Goal: Transaction & Acquisition: Obtain resource

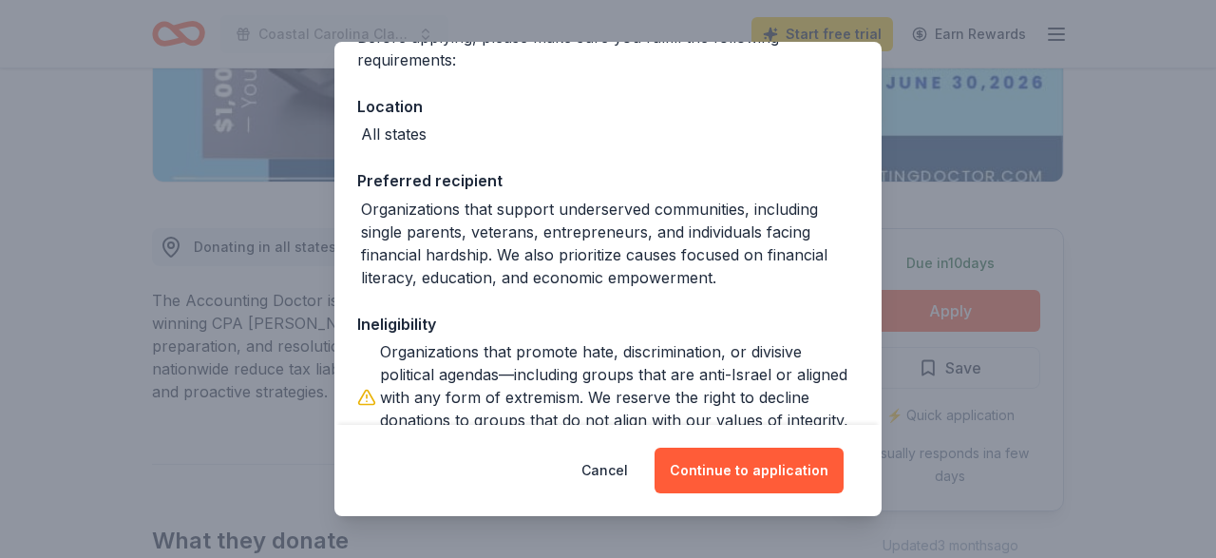
scroll to position [306, 0]
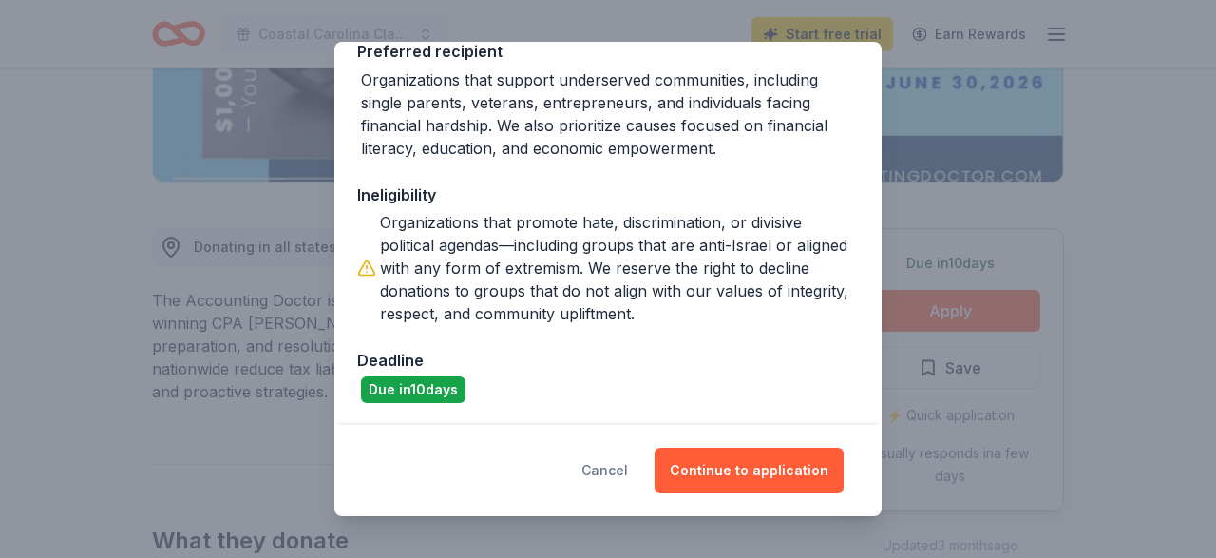
click at [628, 466] on button "Cancel" at bounding box center [604, 470] width 47 height 46
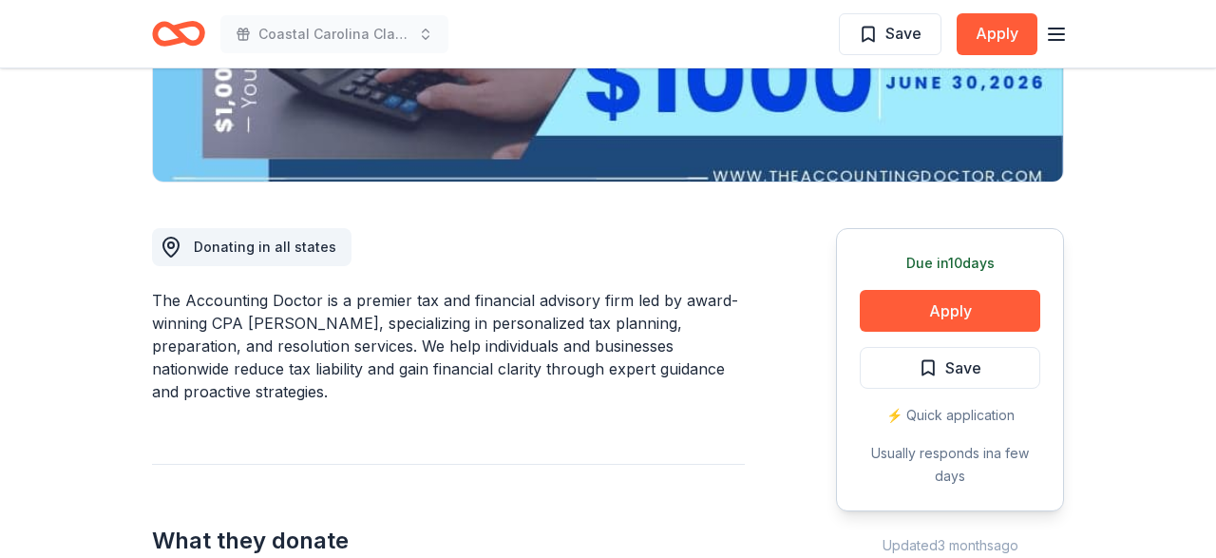
scroll to position [0, 0]
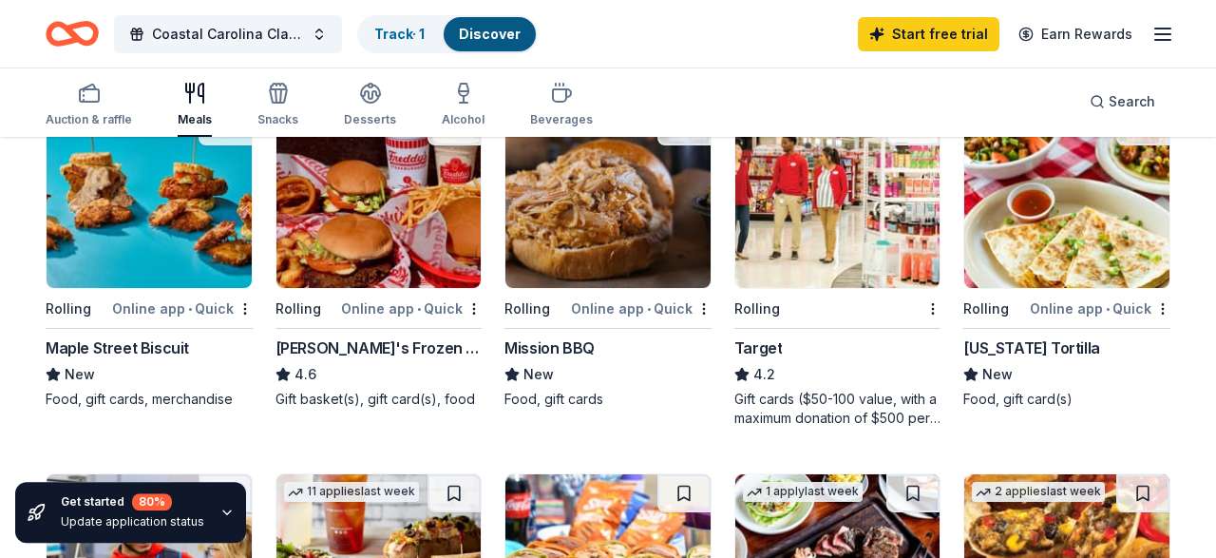
scroll to position [296, 0]
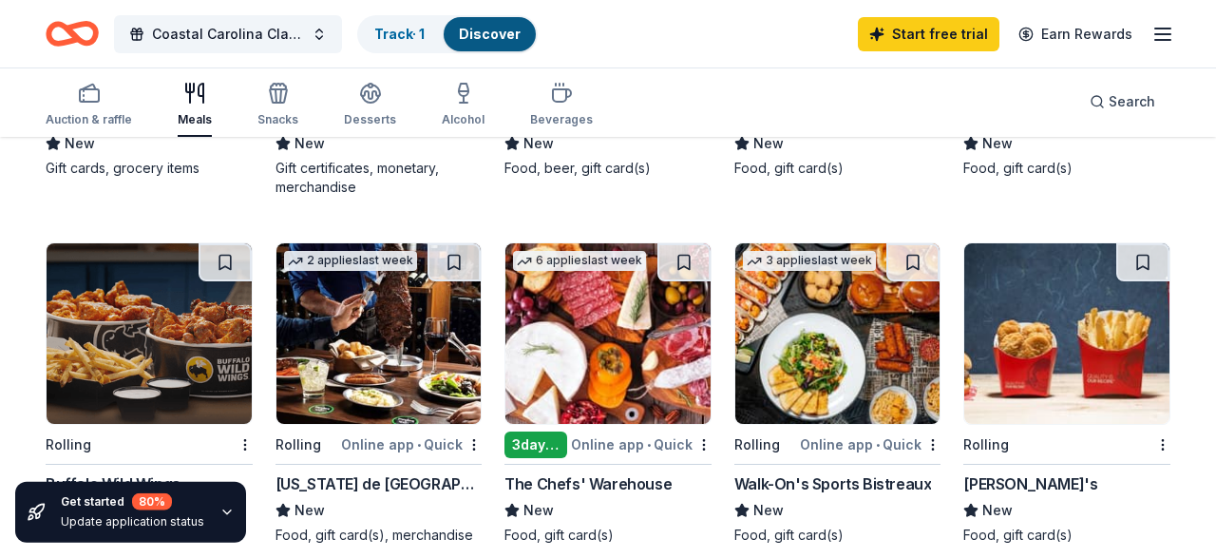
scroll to position [1285, 0]
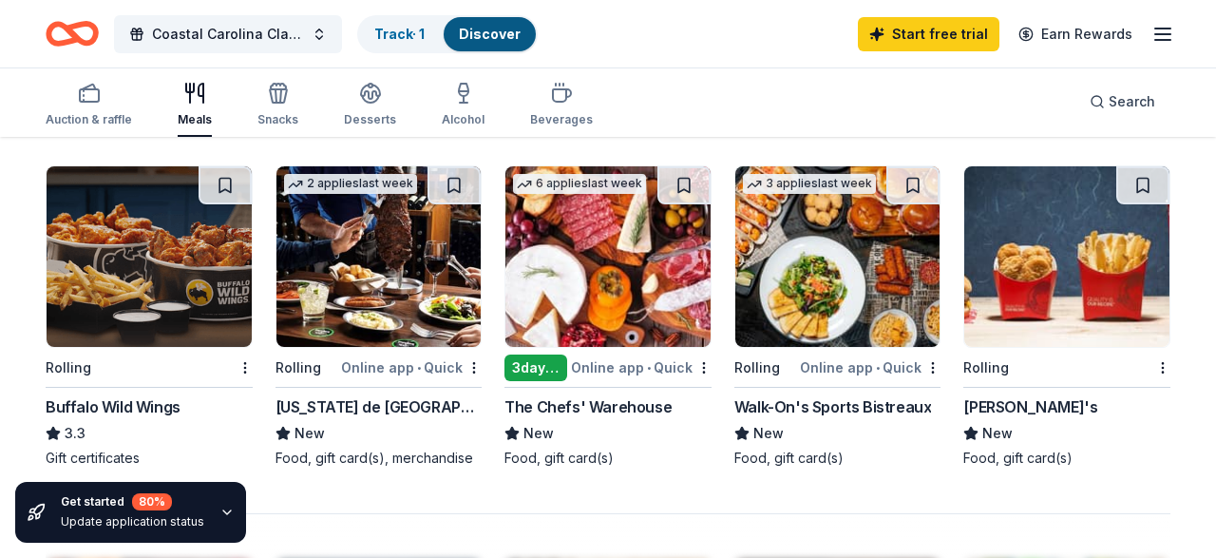
click at [596, 497] on div "40 results in Myrtle Beach, SC Application deadlines 1 this month 14 passed 5 a…" at bounding box center [608, 32] width 1125 height 2166
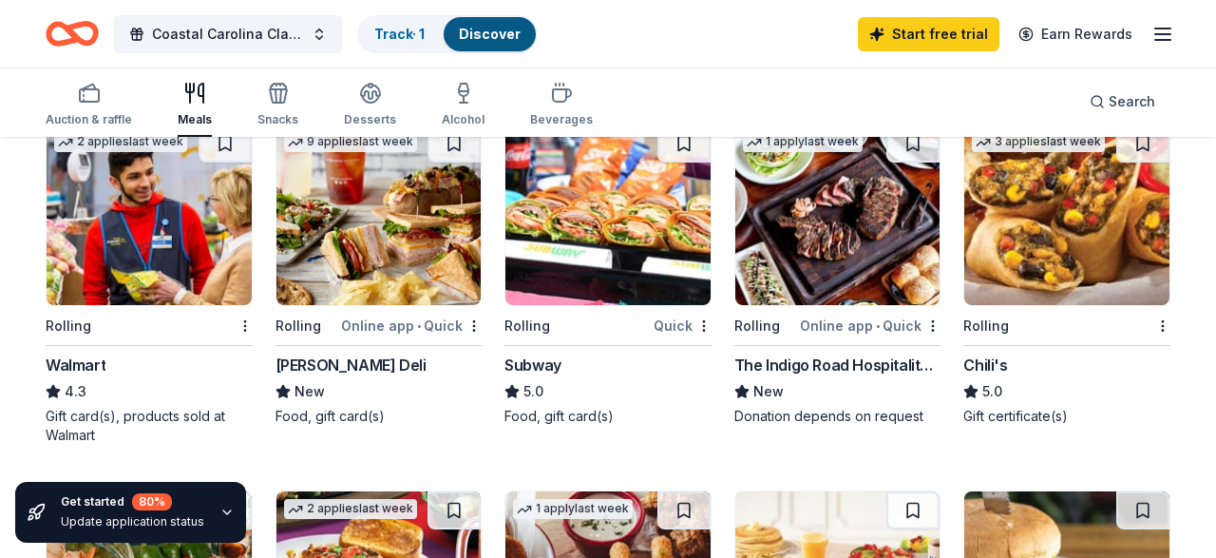
scroll to position [0, 0]
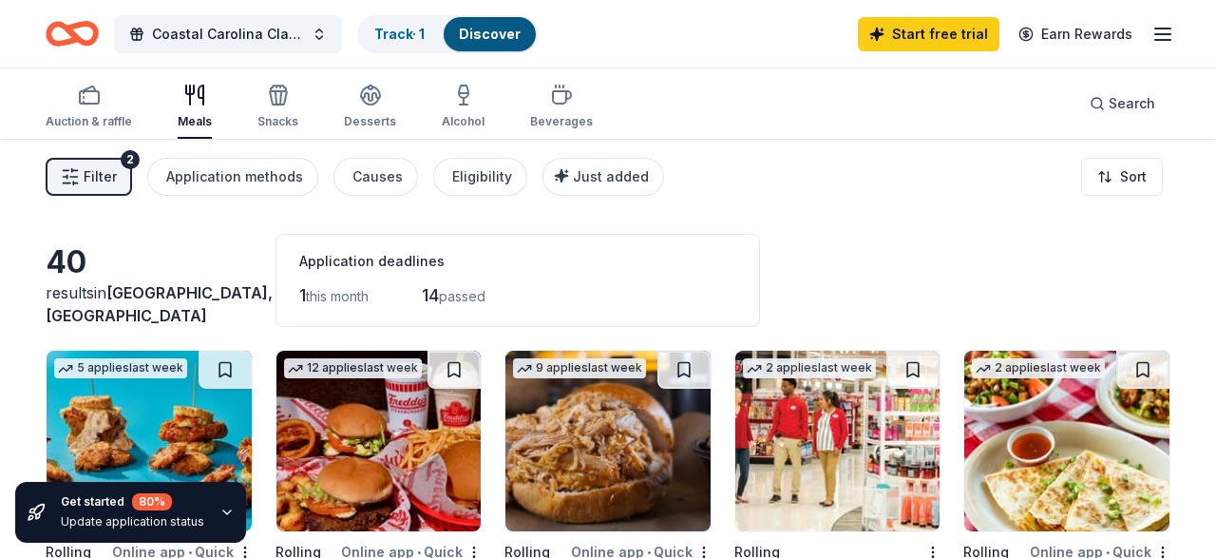
click at [447, 45] on button "Track · 1 Discover" at bounding box center [447, 34] width 181 height 38
click at [419, 36] on link "Track · 1" at bounding box center [399, 34] width 50 height 16
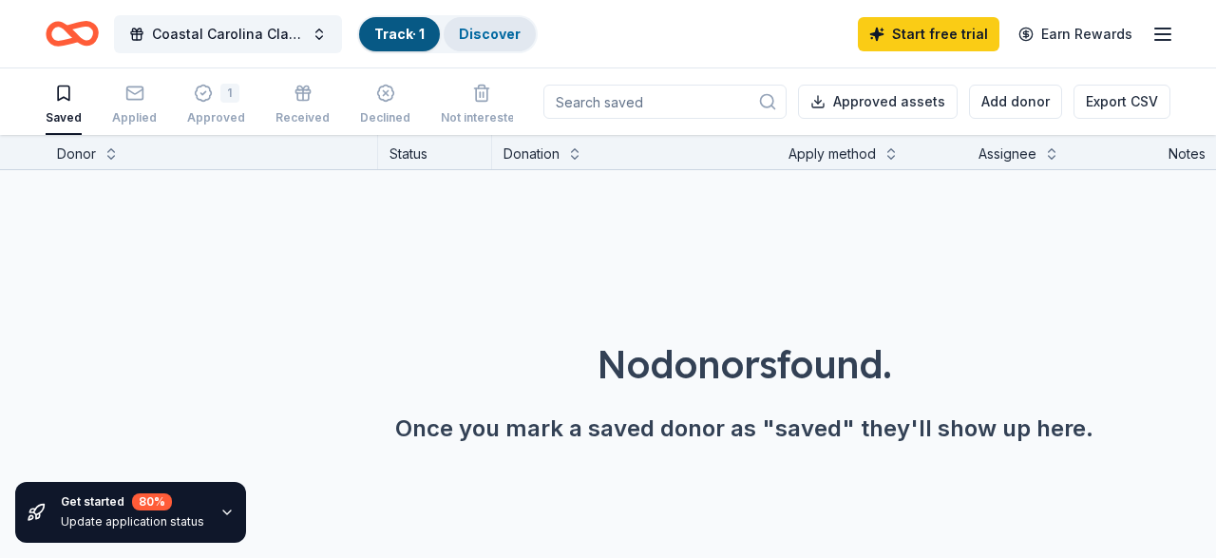
click at [489, 40] on link "Discover" at bounding box center [490, 34] width 62 height 16
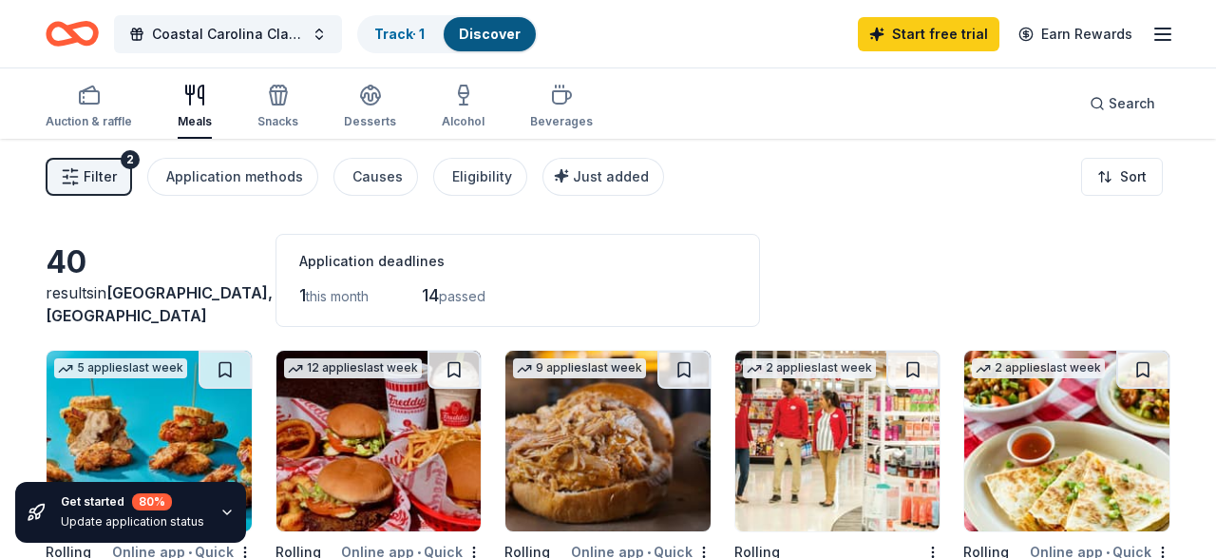
click at [95, 183] on span "Filter" at bounding box center [100, 176] width 33 height 23
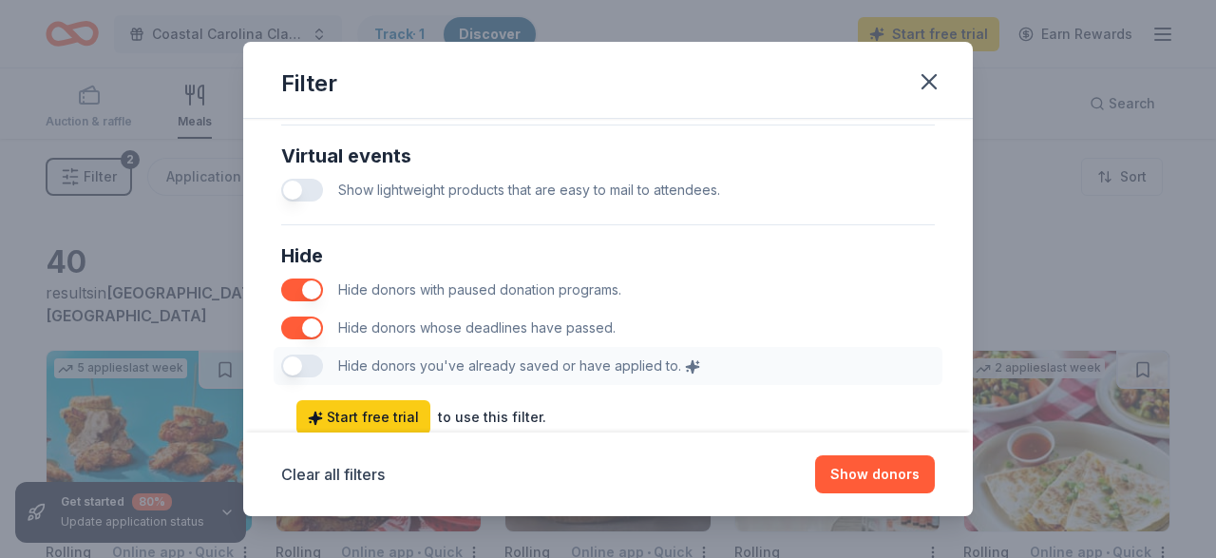
scroll to position [1064, 0]
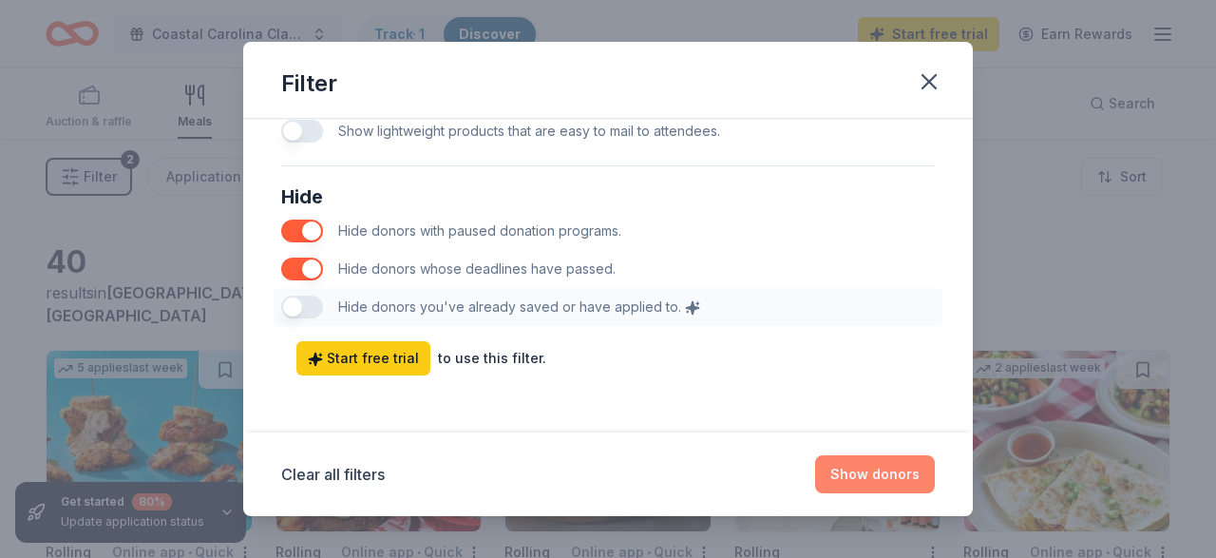
click at [841, 472] on button "Show donors" at bounding box center [875, 474] width 120 height 38
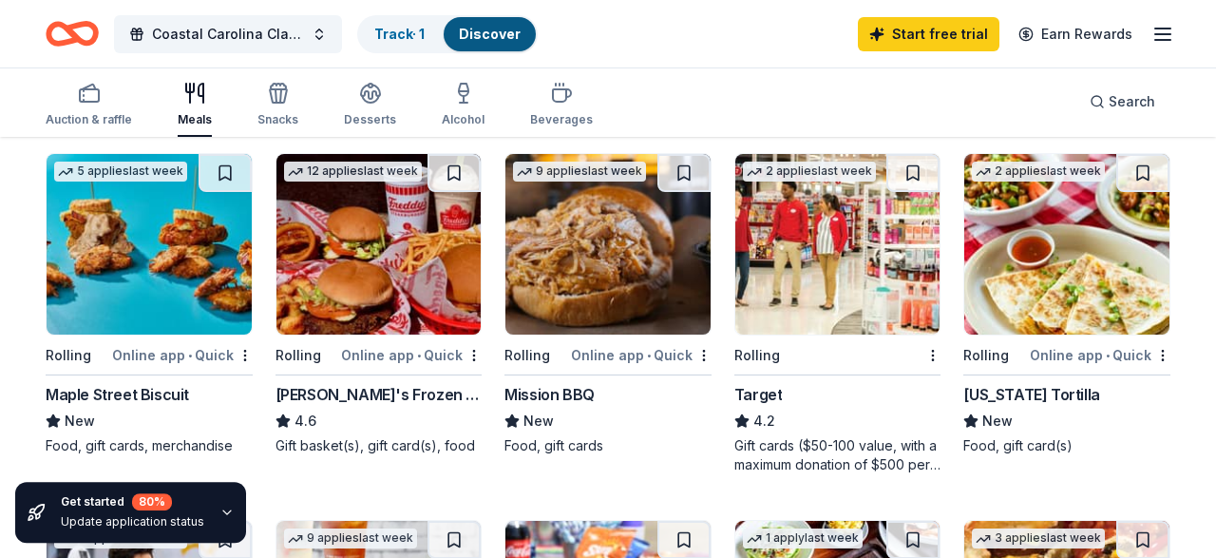
scroll to position [198, 0]
